Goal: Information Seeking & Learning: Learn about a topic

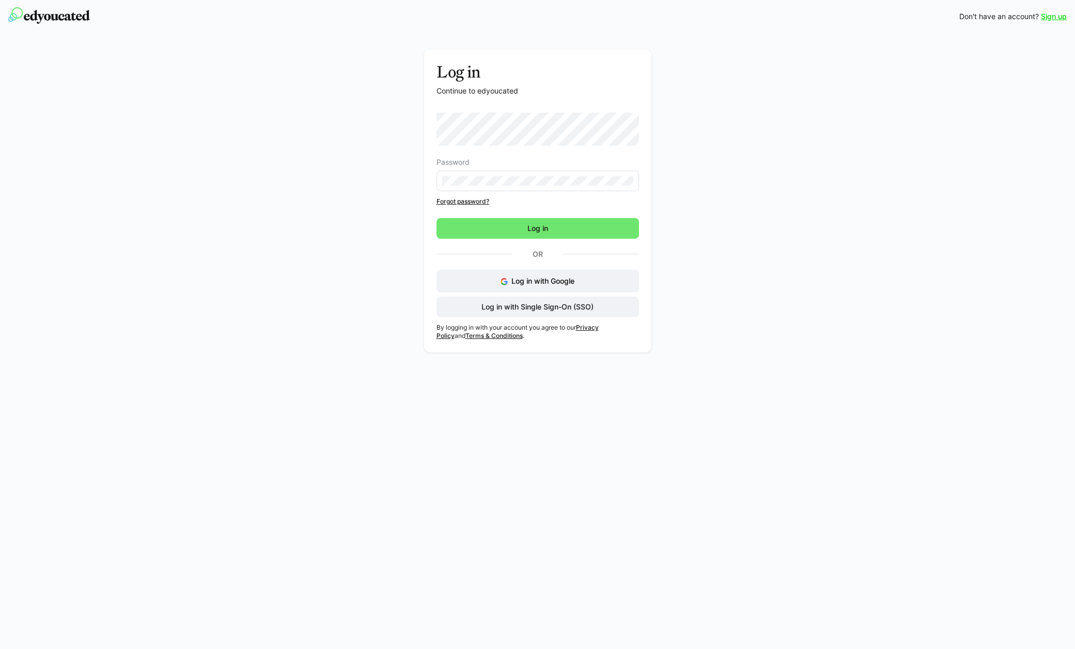
click at [0, 649] on com-1password-button at bounding box center [0, 649] width 0 height 0
click at [543, 308] on span "Log in with Single Sign-On (SSO)" at bounding box center [537, 307] width 115 height 10
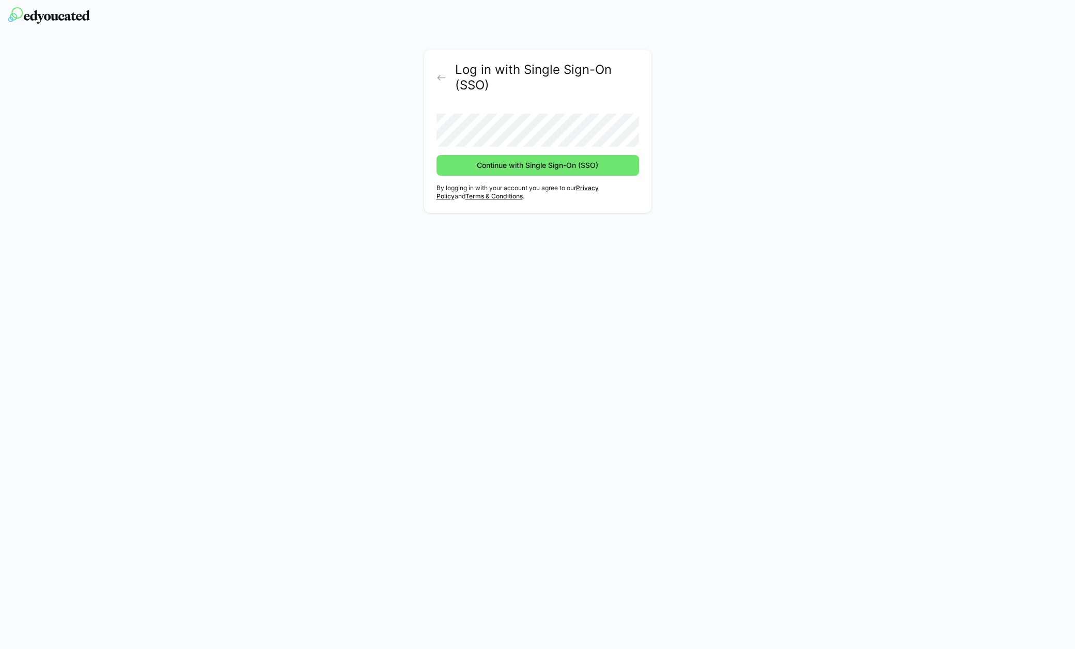
click at [437, 155] on button "Continue with Single Sign-On (SSO)" at bounding box center [538, 165] width 203 height 21
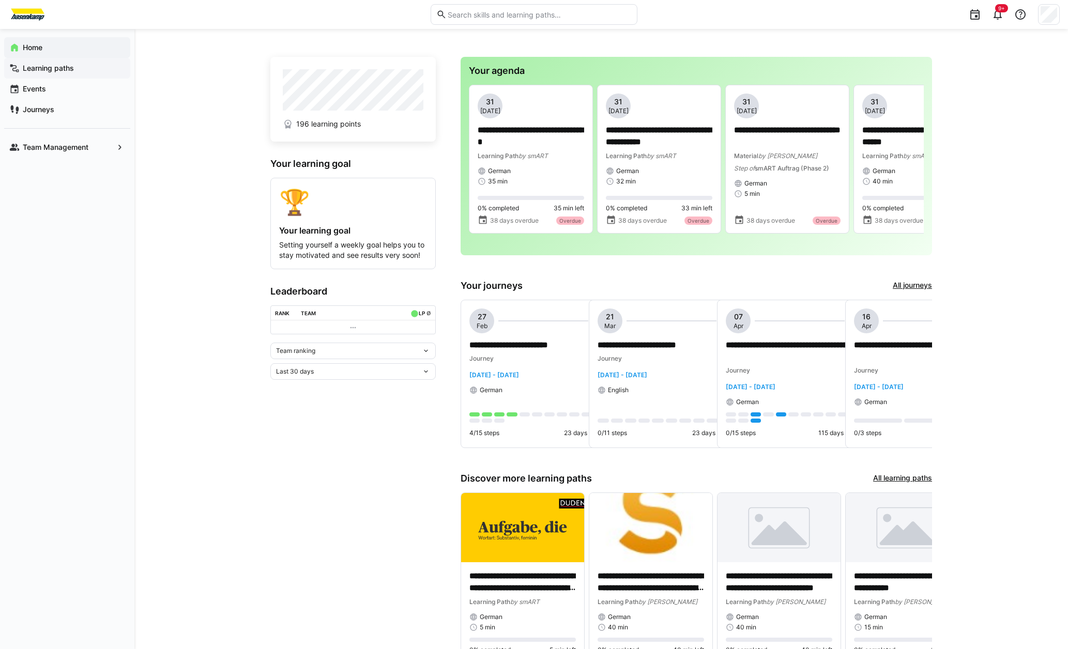
click at [45, 73] on div "Learning paths" at bounding box center [67, 68] width 126 height 21
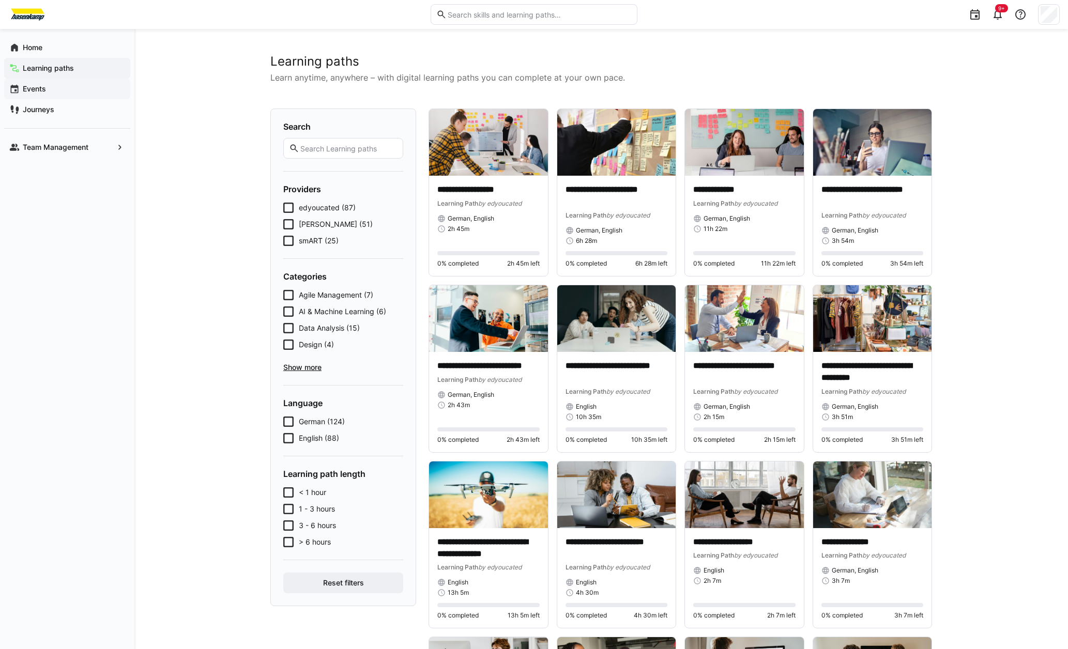
click at [40, 83] on div "Events" at bounding box center [67, 89] width 126 height 21
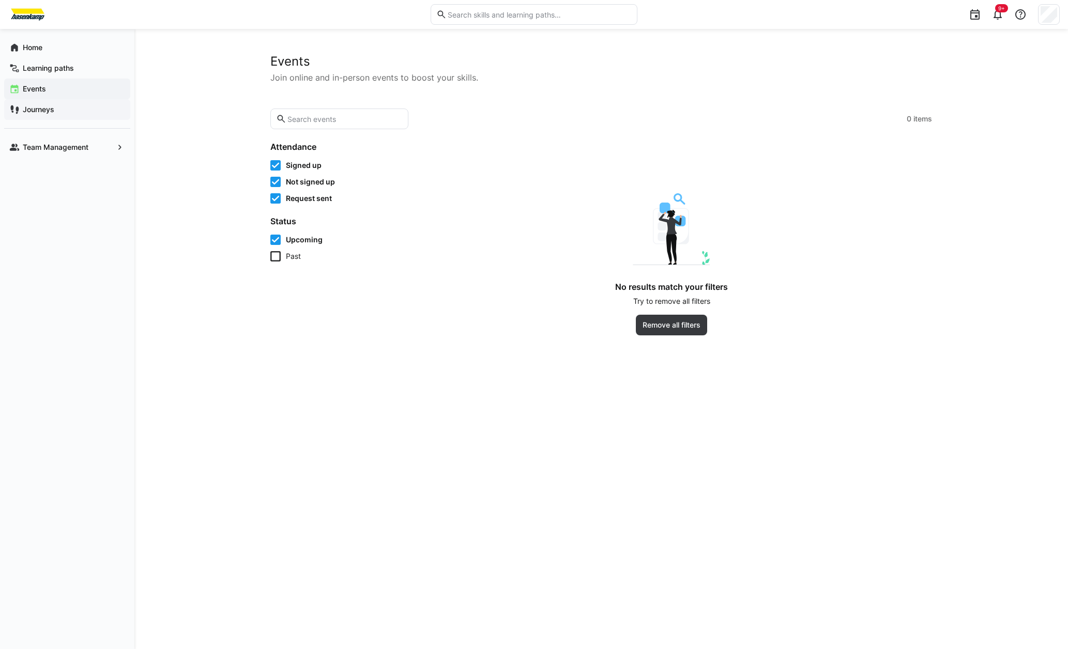
click at [0, 0] on app-navigation-label "Journeys" at bounding box center [0, 0] width 0 height 0
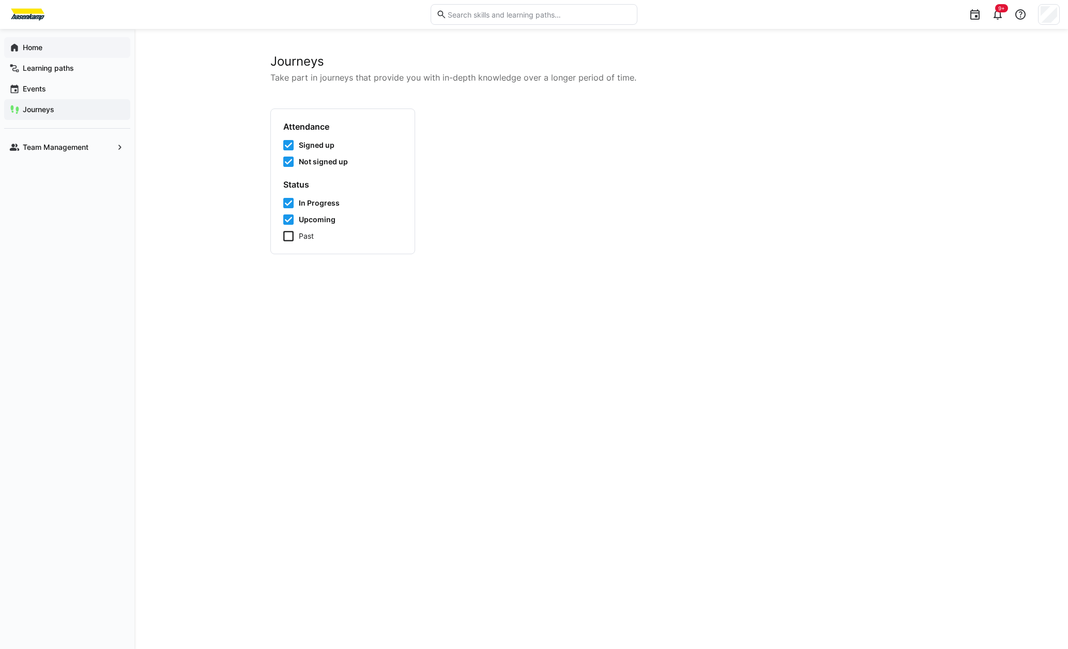
click at [38, 40] on div "Home" at bounding box center [67, 47] width 126 height 21
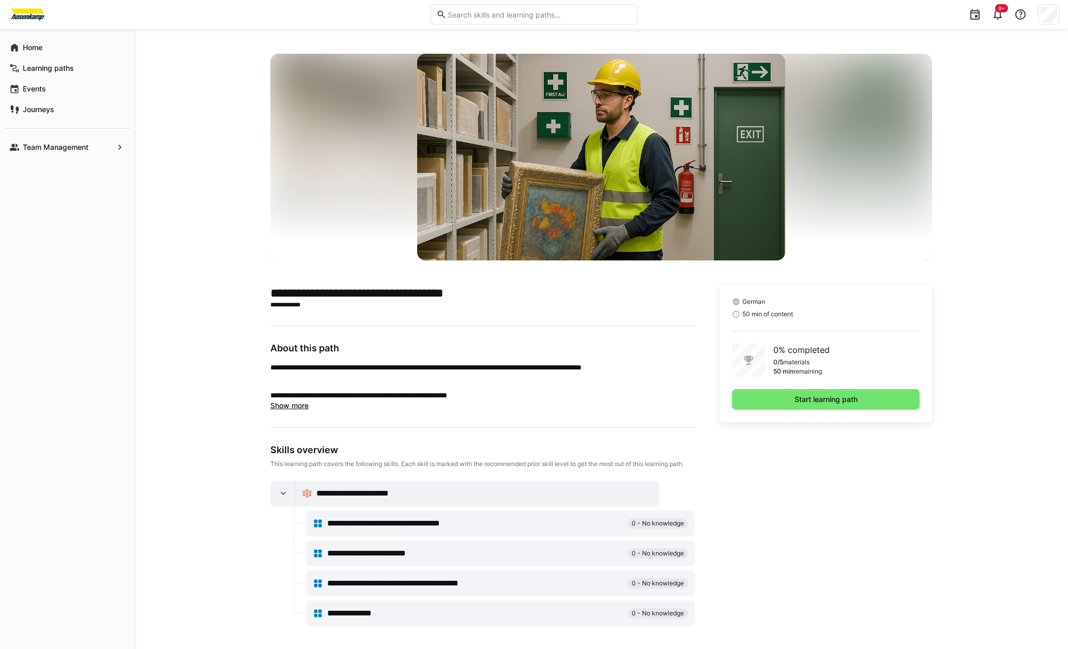
scroll to position [2, 0]
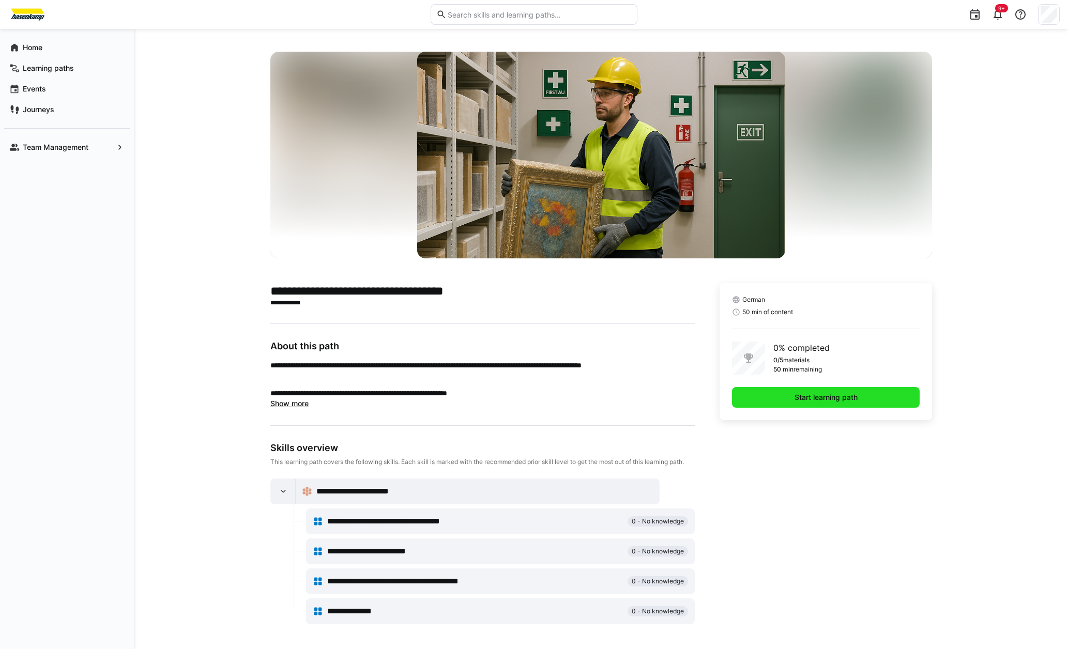
click at [837, 398] on span "Start learning path" at bounding box center [826, 397] width 66 height 10
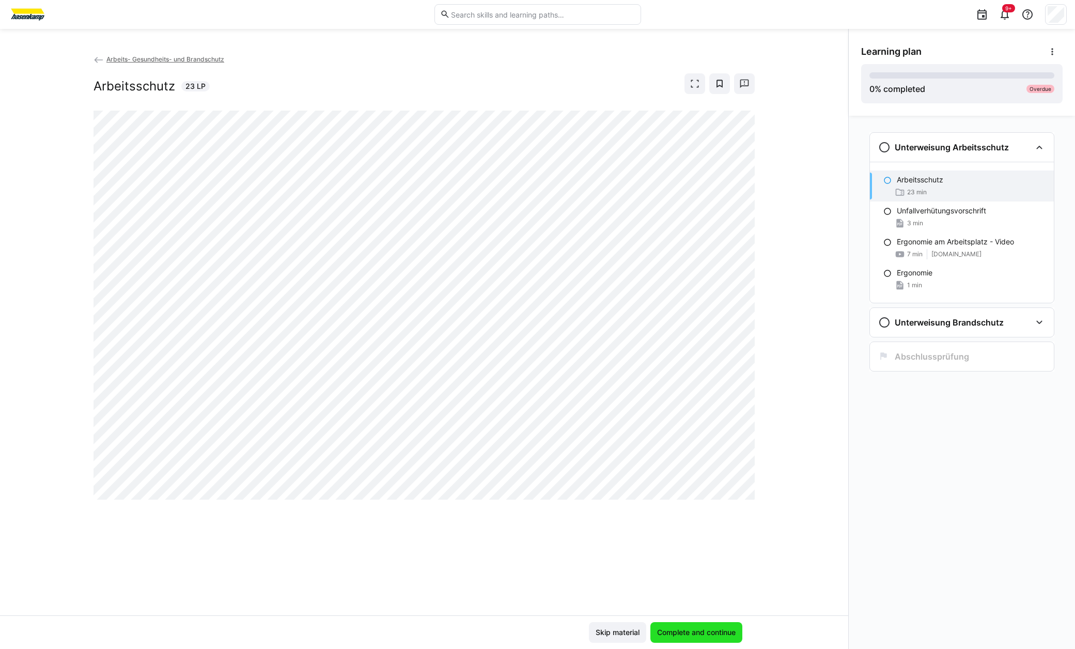
click at [691, 634] on span "Complete and continue" at bounding box center [697, 632] width 82 height 10
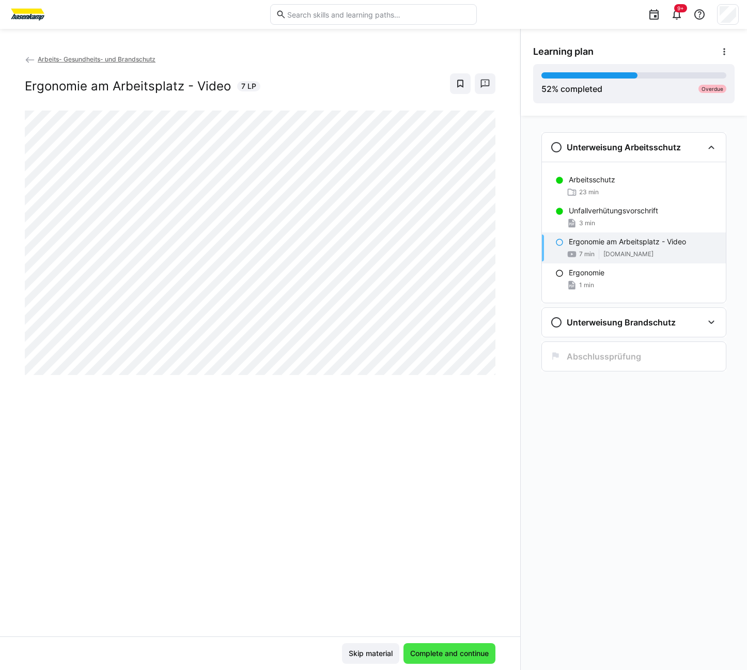
click at [422, 649] on span "Complete and continue" at bounding box center [450, 654] width 82 height 10
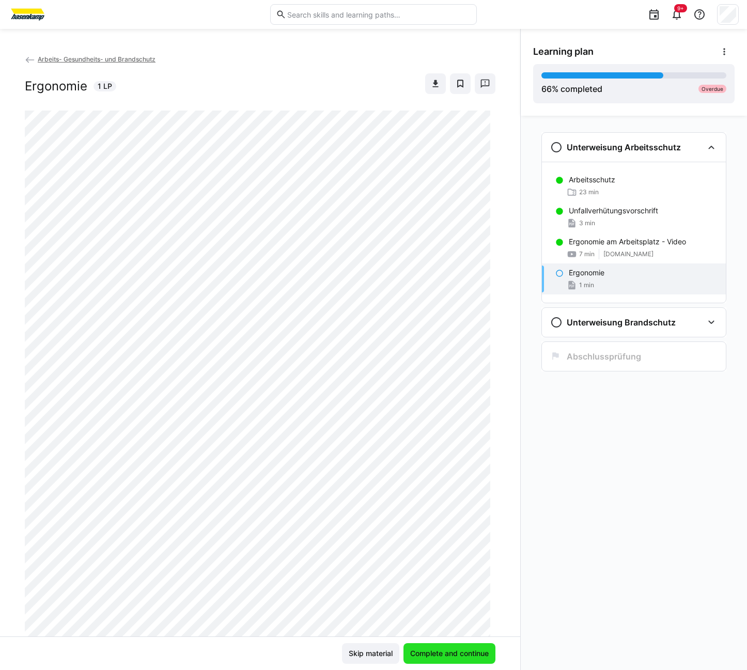
click at [429, 649] on span "Complete and continue" at bounding box center [450, 654] width 82 height 10
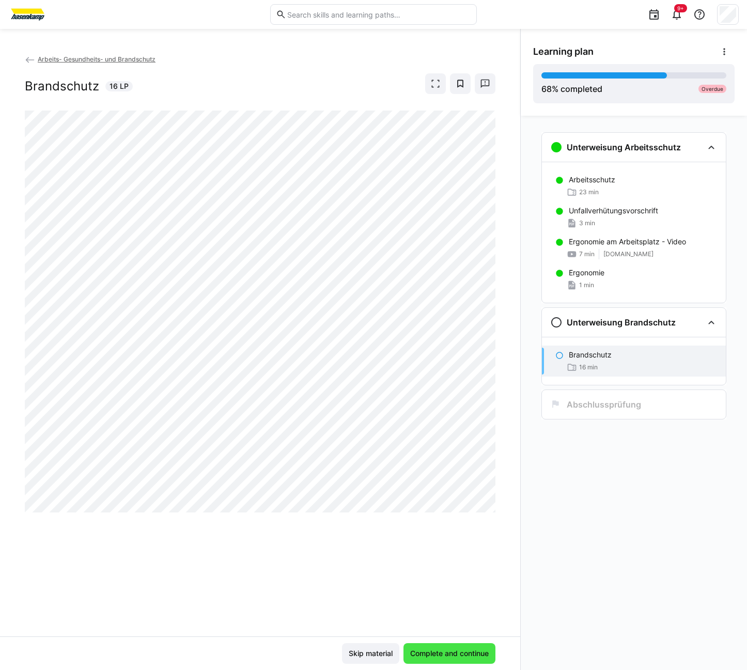
click at [449, 649] on span "Complete and continue" at bounding box center [450, 654] width 82 height 10
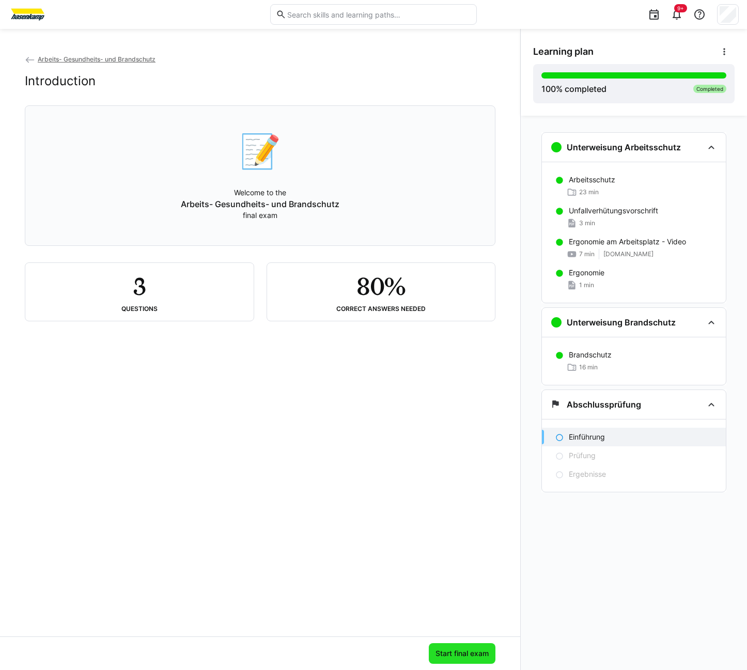
click at [470, 649] on span "Start final exam" at bounding box center [462, 654] width 56 height 10
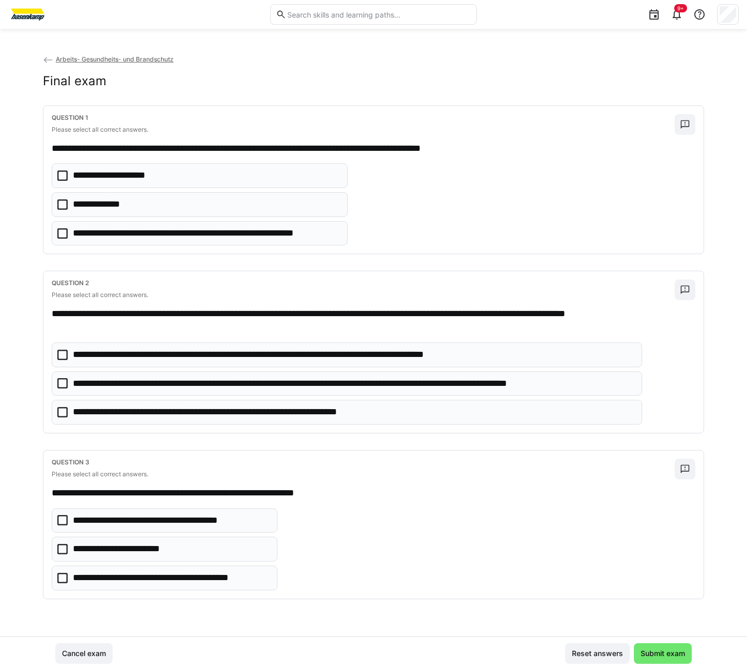
click at [65, 206] on icon at bounding box center [62, 204] width 10 height 10
click at [205, 385] on p "**********" at bounding box center [354, 383] width 562 height 13
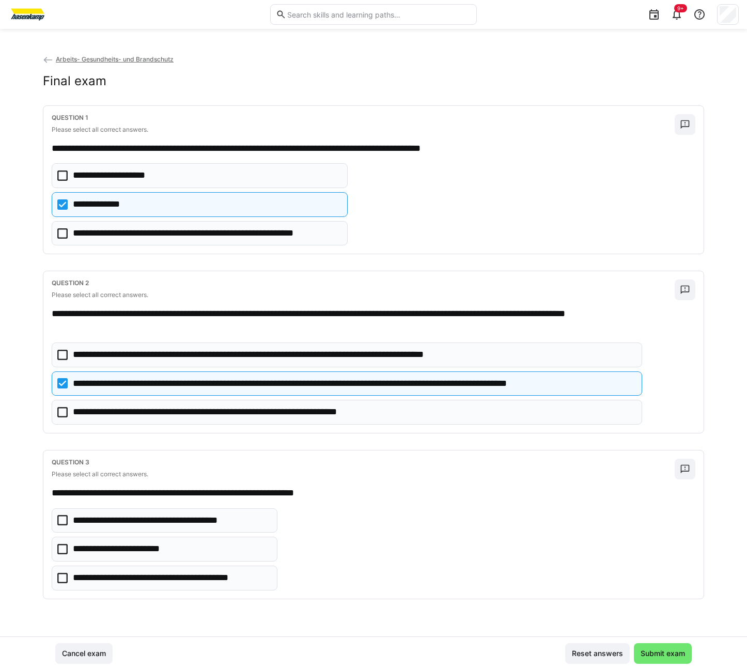
click at [206, 412] on p "**********" at bounding box center [241, 412] width 336 height 13
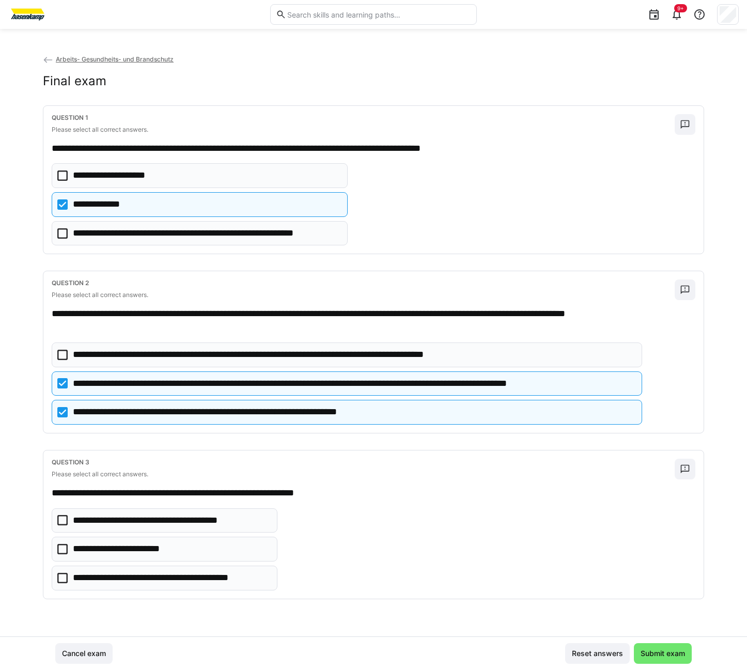
click at [222, 577] on p "**********" at bounding box center [171, 578] width 197 height 13
click at [665, 649] on span "Submit exam" at bounding box center [663, 653] width 58 height 21
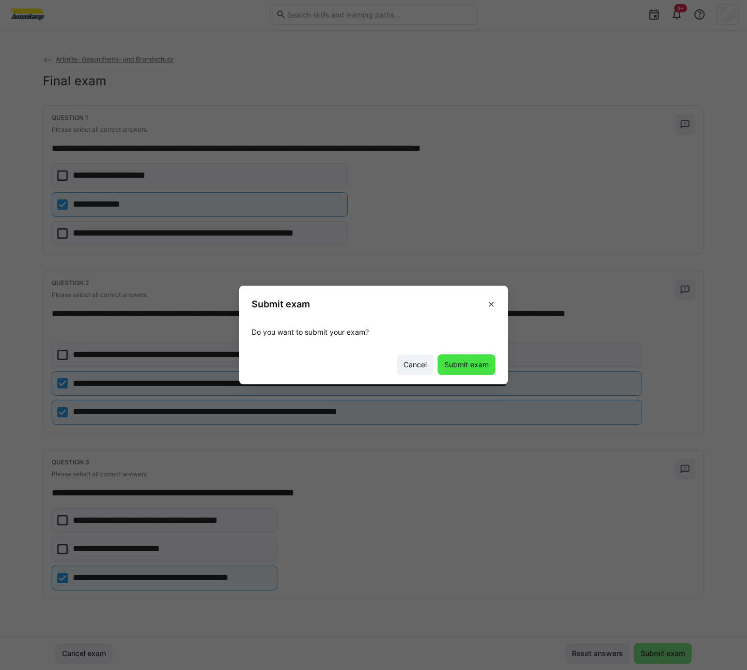
click at [474, 370] on span "Submit exam" at bounding box center [467, 365] width 58 height 21
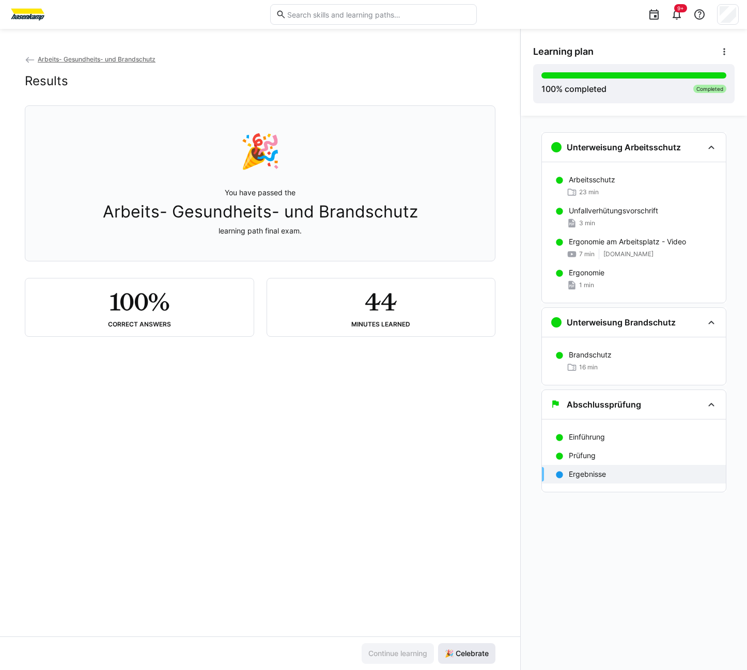
click at [480, 649] on span "🎉 Celebrate" at bounding box center [466, 654] width 47 height 10
drag, startPoint x: 423, startPoint y: 461, endPoint x: 417, endPoint y: 459, distance: 6.5
click at [423, 463] on div "Arbeits- Gesundheits- und Brandschutz Results 🎉 You have passed the Arbeits- Ge…" at bounding box center [260, 345] width 520 height 583
click at [111, 55] on span "Arbeits- Gesundheits- und Brandschutz" at bounding box center [97, 59] width 118 height 8
